Goal: Transaction & Acquisition: Purchase product/service

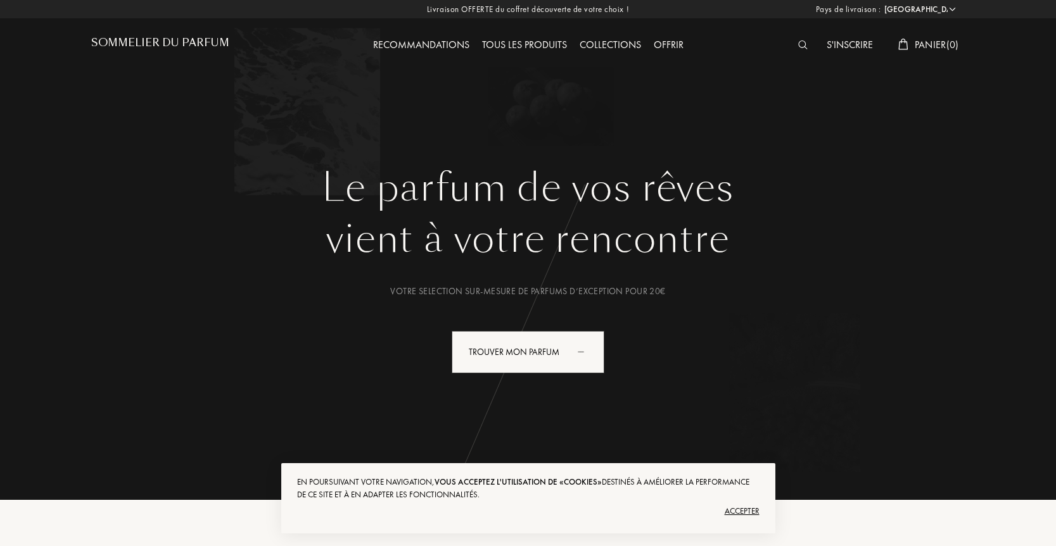
select select "FR"
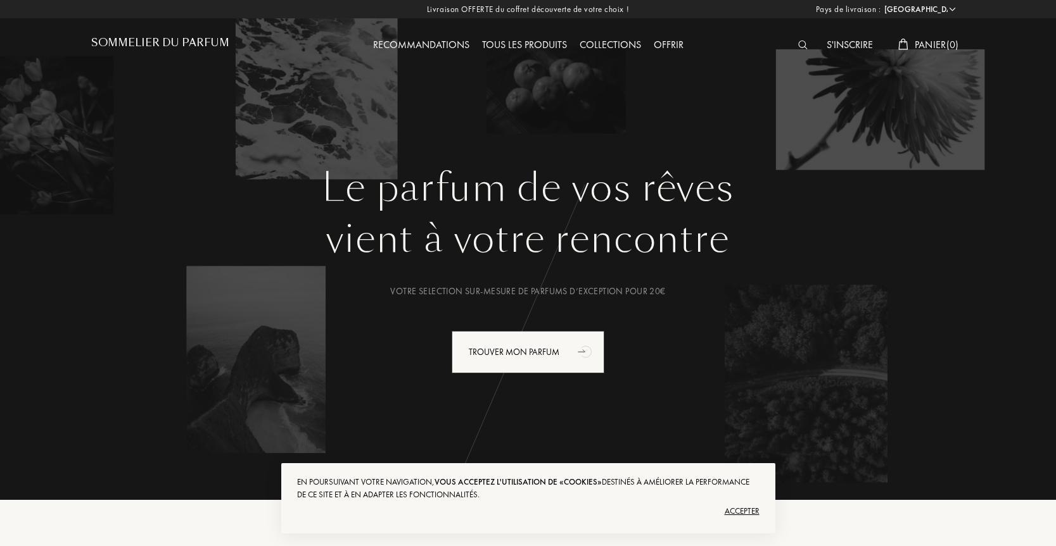
click at [837, 44] on div "S'inscrire" at bounding box center [849, 45] width 59 height 16
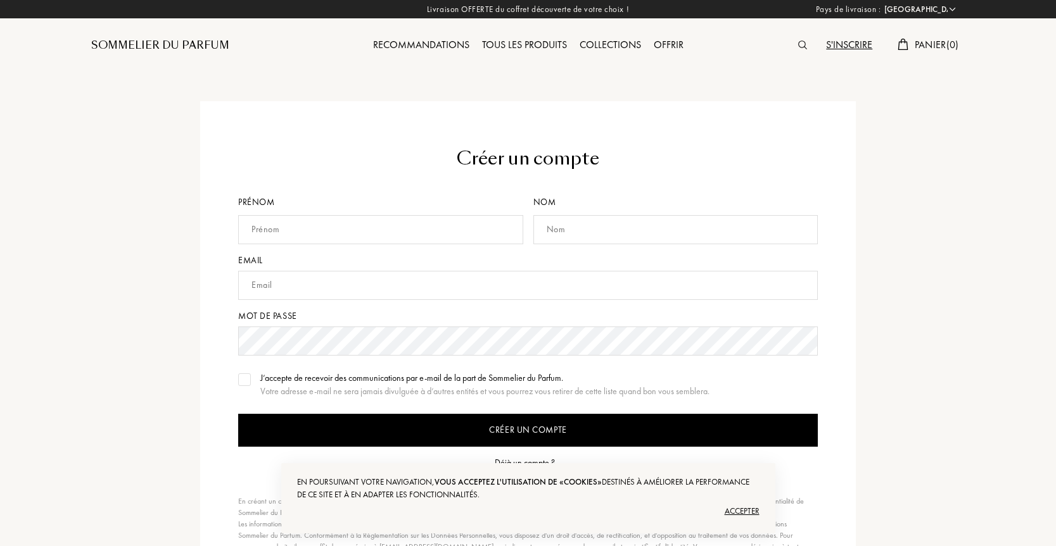
select select "FR"
click at [517, 46] on div "Tous les produits" at bounding box center [525, 45] width 98 height 16
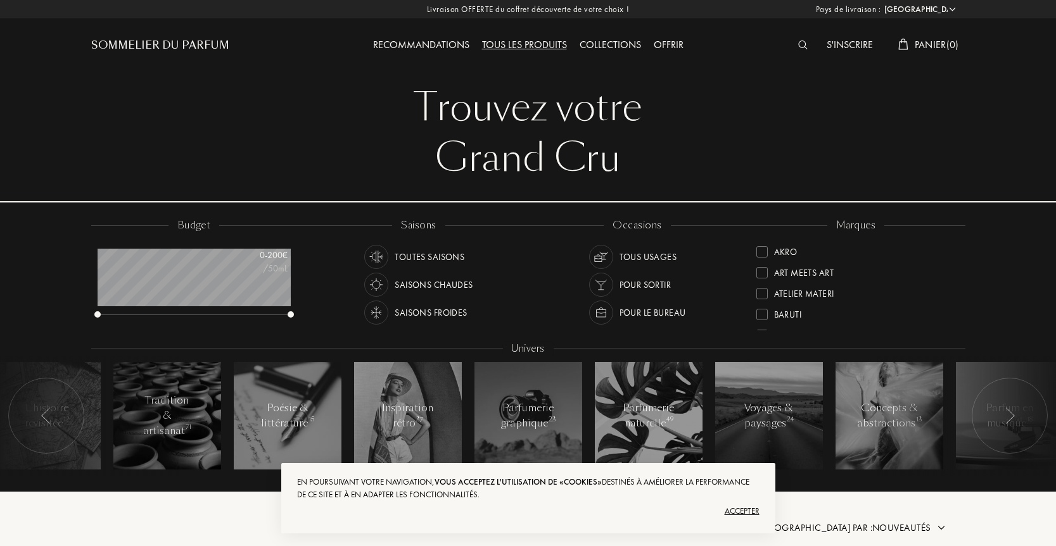
select select "FR"
click at [792, 288] on div "[PERSON_NAME]" at bounding box center [808, 291] width 68 height 17
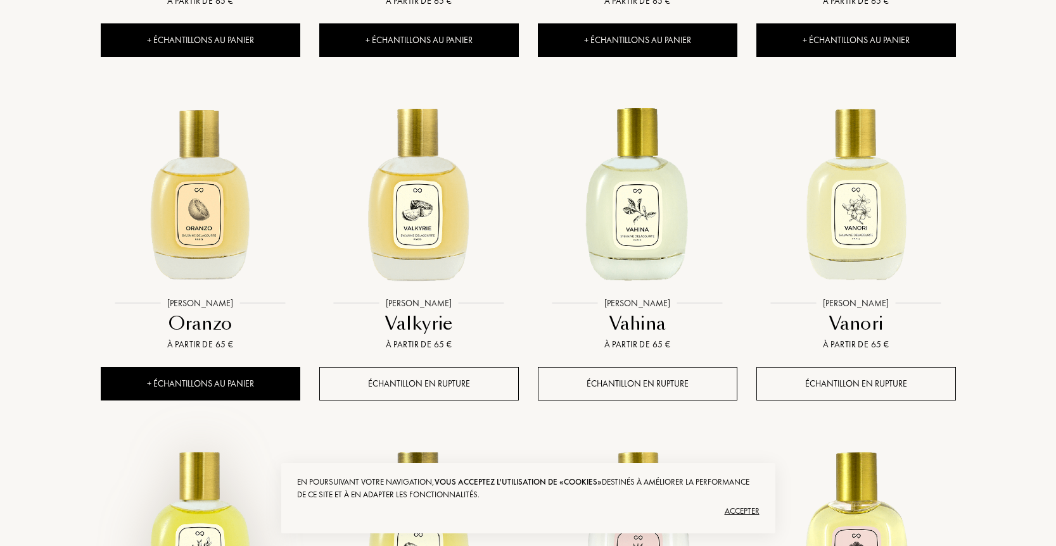
scroll to position [798, 0]
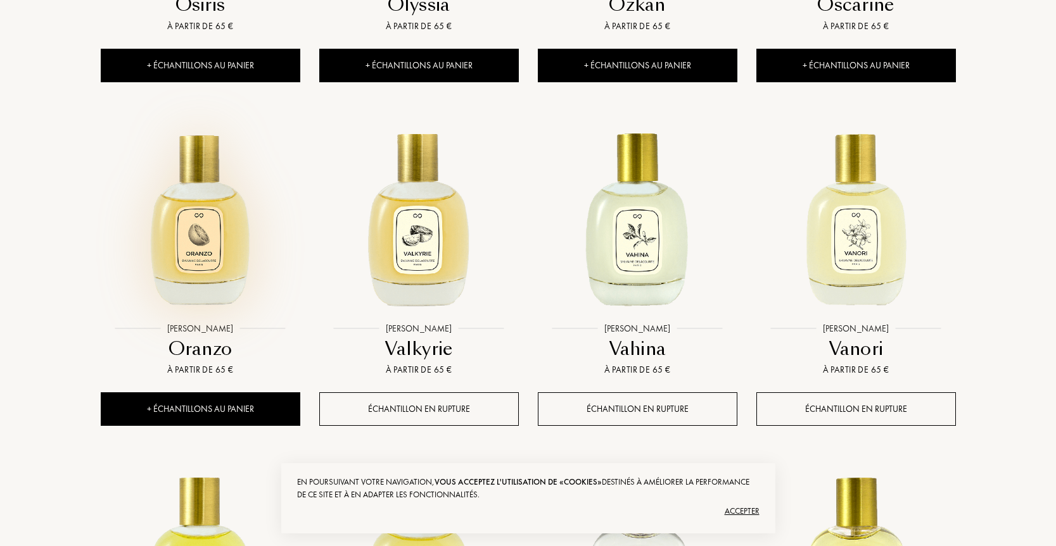
click at [202, 262] on img at bounding box center [200, 216] width 197 height 197
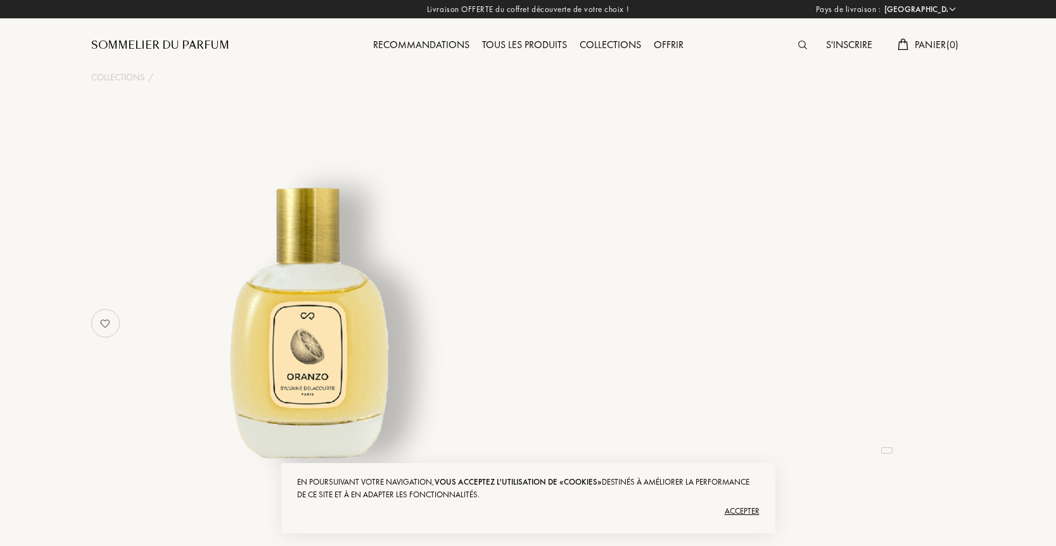
select select "FR"
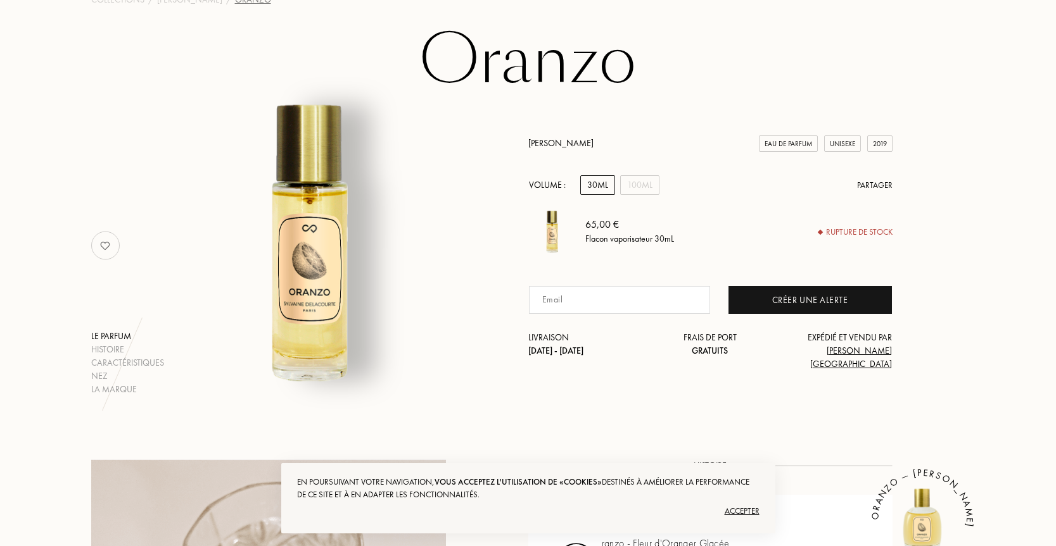
scroll to position [93, 0]
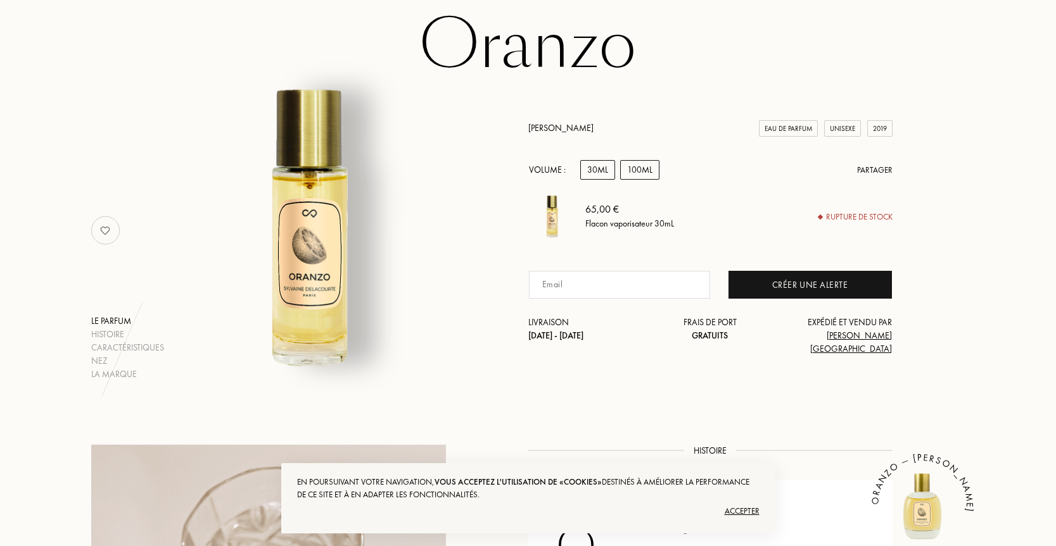
click at [653, 180] on div "100mL" at bounding box center [639, 170] width 39 height 20
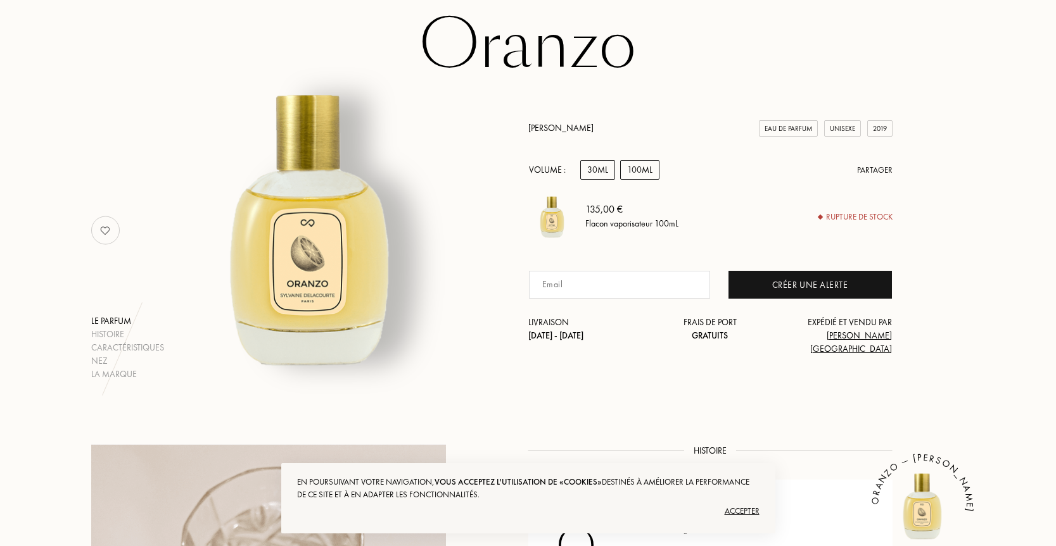
click at [595, 180] on div "30mL" at bounding box center [597, 170] width 35 height 20
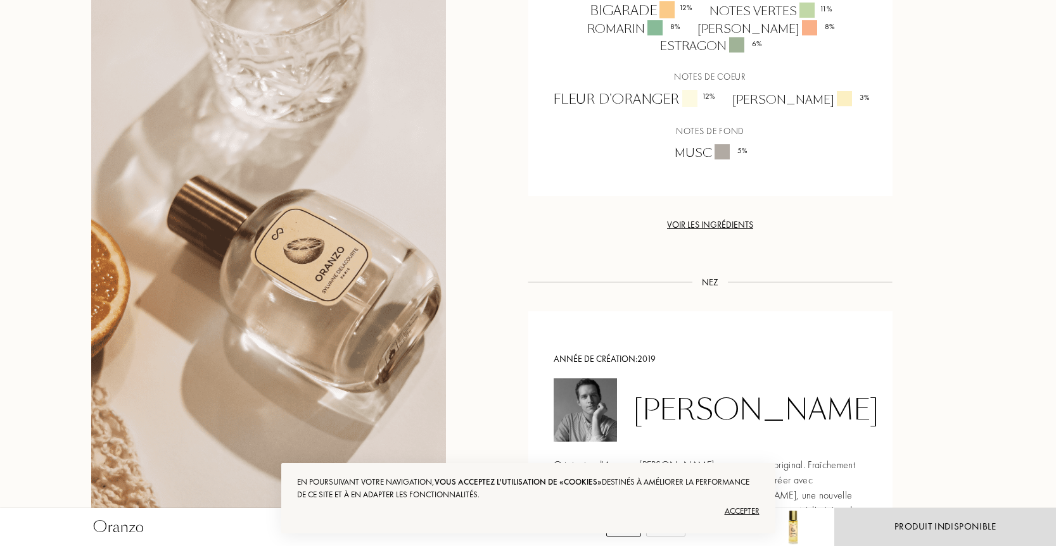
scroll to position [1240, 0]
